Goal: Task Accomplishment & Management: Use online tool/utility

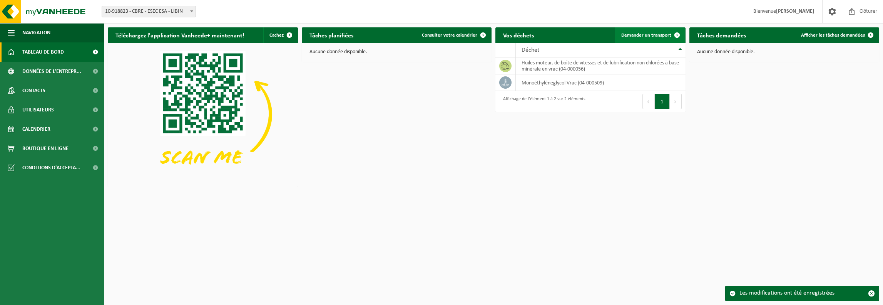
click at [629, 34] on span "Demander un transport" at bounding box center [647, 35] width 50 height 5
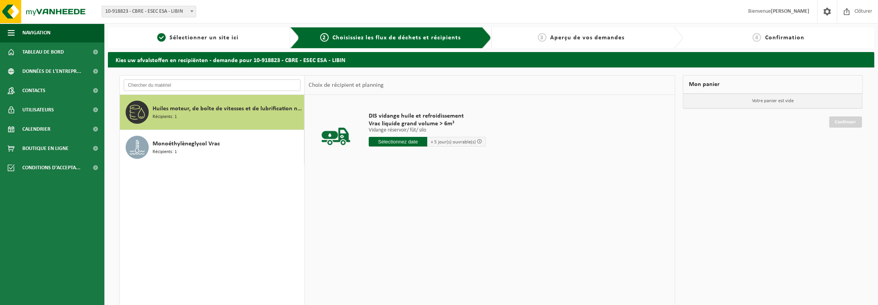
click at [226, 85] on input "text" at bounding box center [212, 85] width 177 height 12
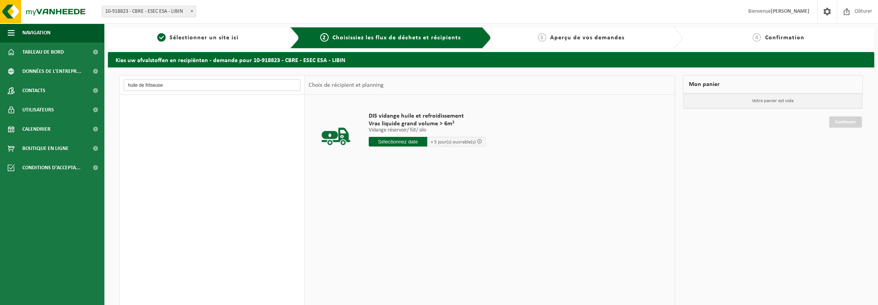
type input "huile de fritseuse"
click at [63, 147] on span "Boutique en ligne" at bounding box center [45, 148] width 46 height 19
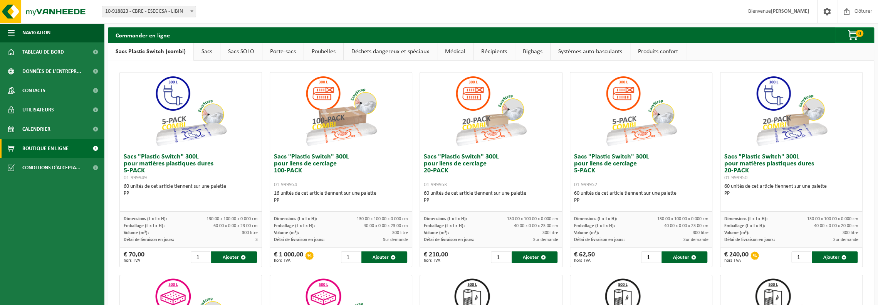
click at [486, 48] on link "Récipients" at bounding box center [493, 52] width 41 height 18
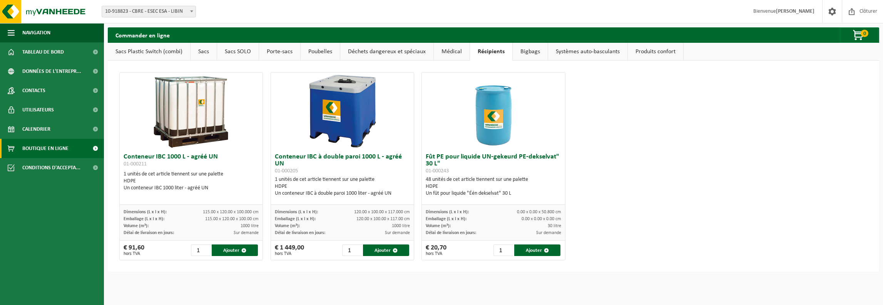
click at [390, 50] on link "Déchets dangereux et spéciaux" at bounding box center [386, 52] width 93 height 18
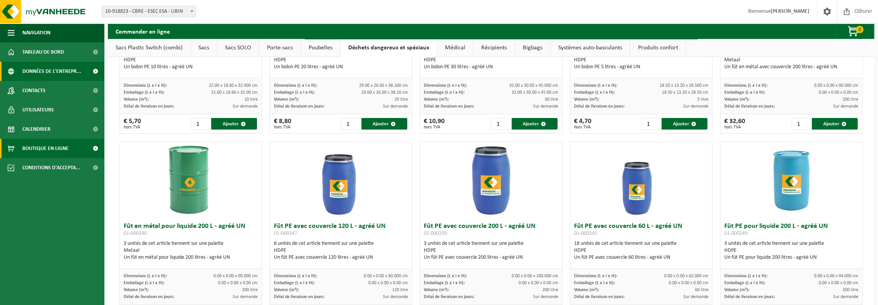
scroll to position [116, 0]
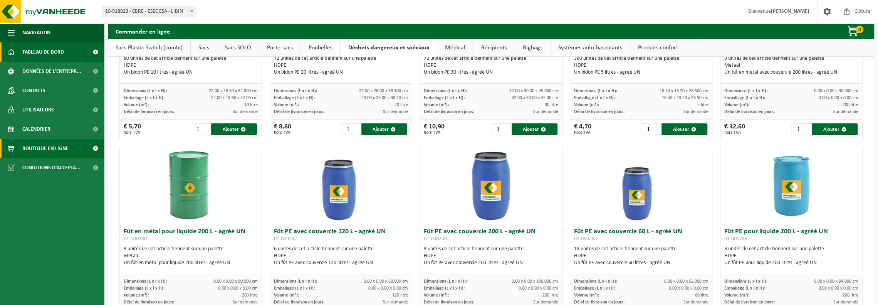
click at [53, 50] on span "Tableau de bord" at bounding box center [43, 51] width 42 height 19
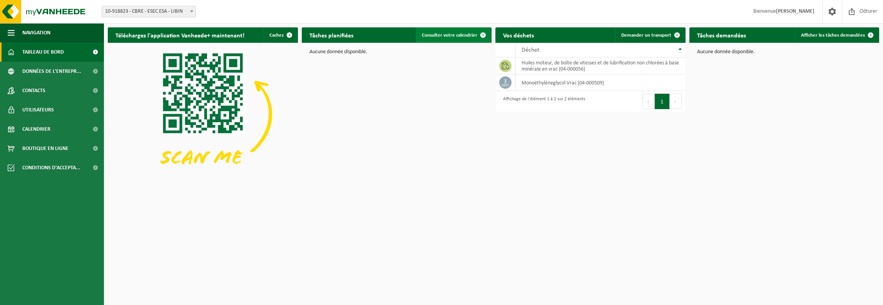
click at [474, 34] on span "Consulter votre calendrier" at bounding box center [449, 35] width 55 height 5
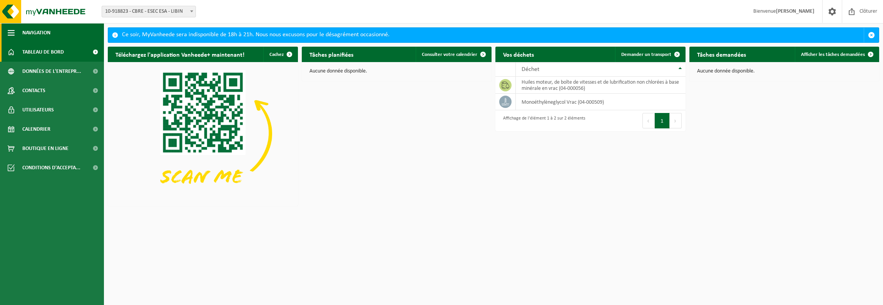
click at [14, 35] on span "button" at bounding box center [11, 32] width 7 height 19
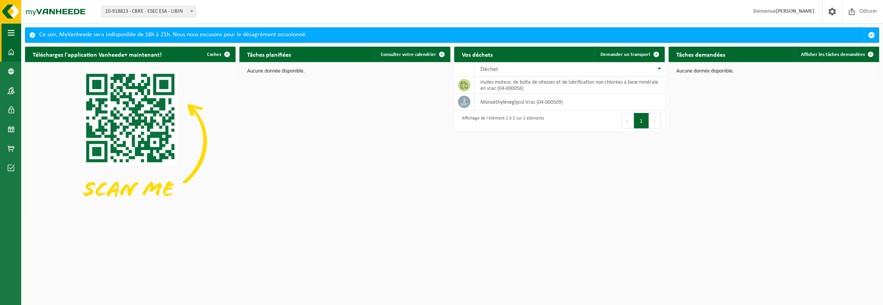
click at [14, 35] on span "button" at bounding box center [11, 32] width 7 height 19
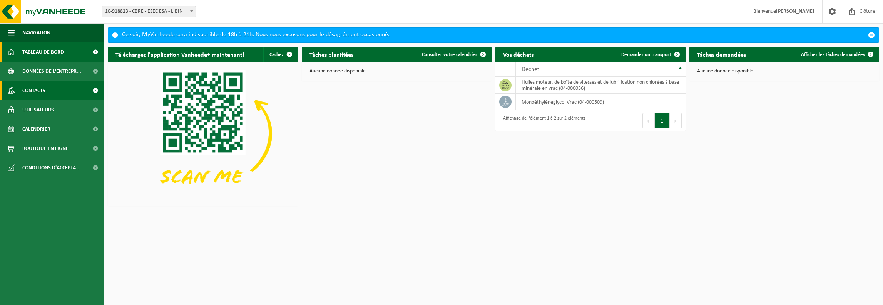
click at [67, 88] on link "Contacts" at bounding box center [52, 90] width 104 height 19
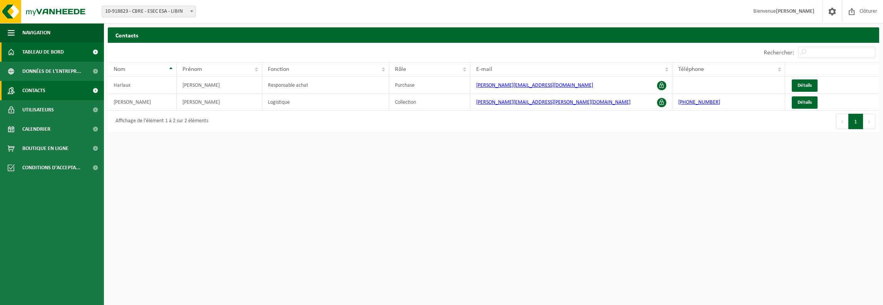
click at [69, 48] on link "Tableau de bord" at bounding box center [52, 51] width 104 height 19
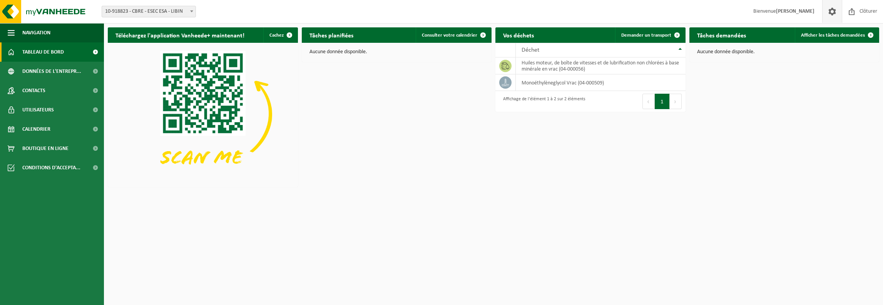
click at [830, 10] on span at bounding box center [833, 11] width 12 height 23
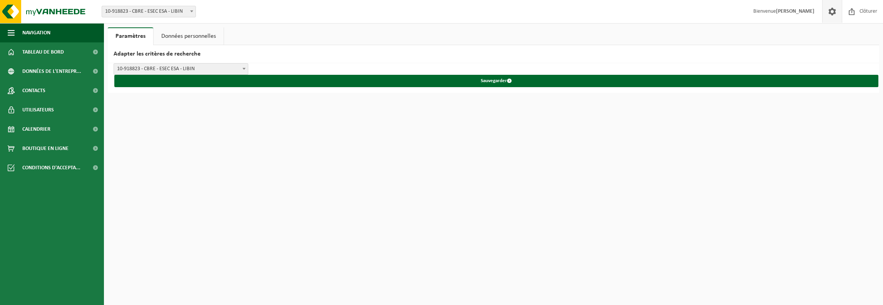
click at [179, 40] on link "Données personnelles" at bounding box center [189, 36] width 70 height 18
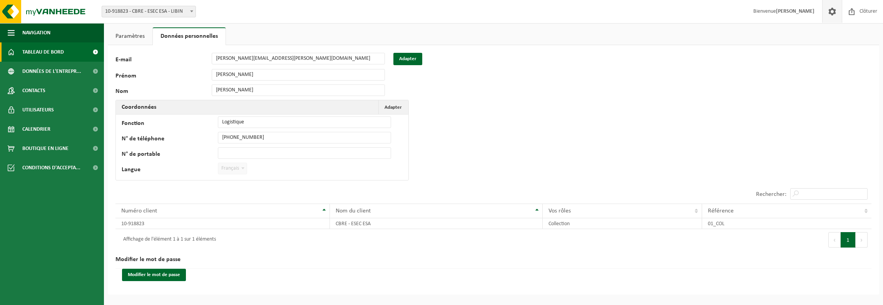
click at [58, 57] on span "Tableau de bord" at bounding box center [43, 51] width 42 height 19
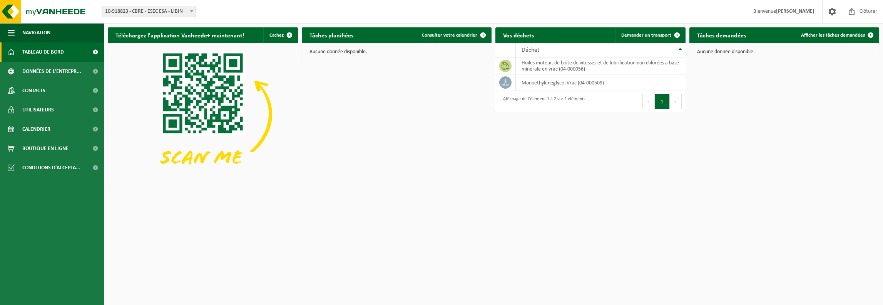
click at [511, 34] on h2 "Vos déchets" at bounding box center [519, 34] width 46 height 15
click at [654, 35] on span "Demander un transport" at bounding box center [647, 35] width 50 height 5
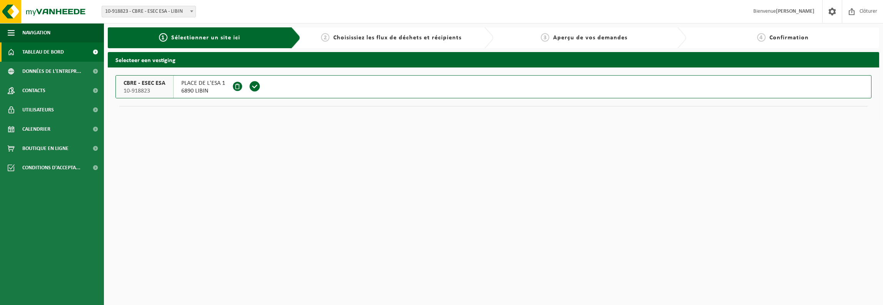
click at [56, 49] on span "Tableau de bord" at bounding box center [43, 51] width 42 height 19
